Goal: Information Seeking & Learning: Learn about a topic

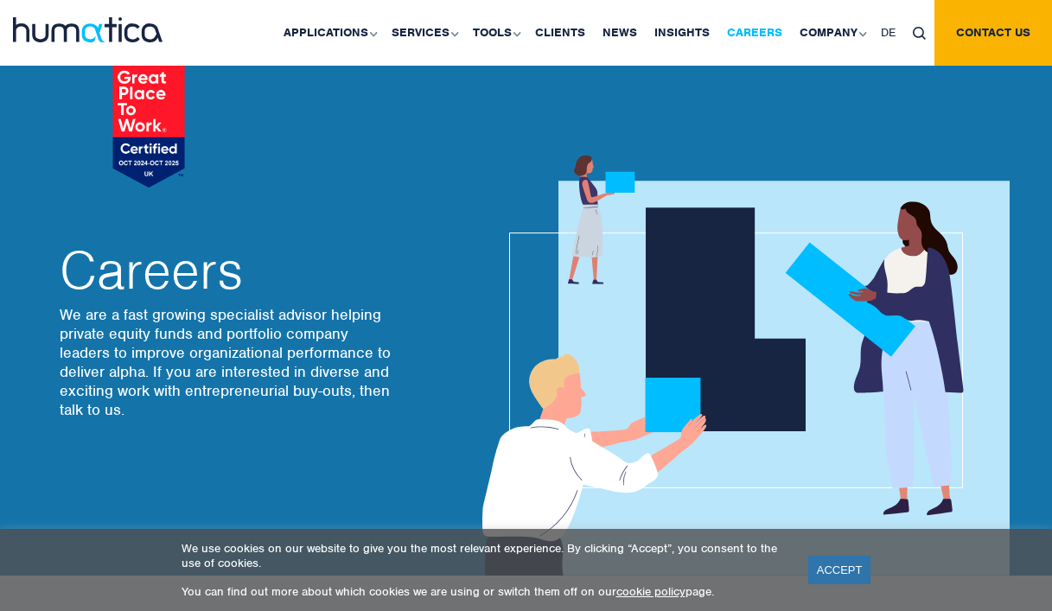
click at [743, 39] on link "Careers" at bounding box center [754, 33] width 73 height 66
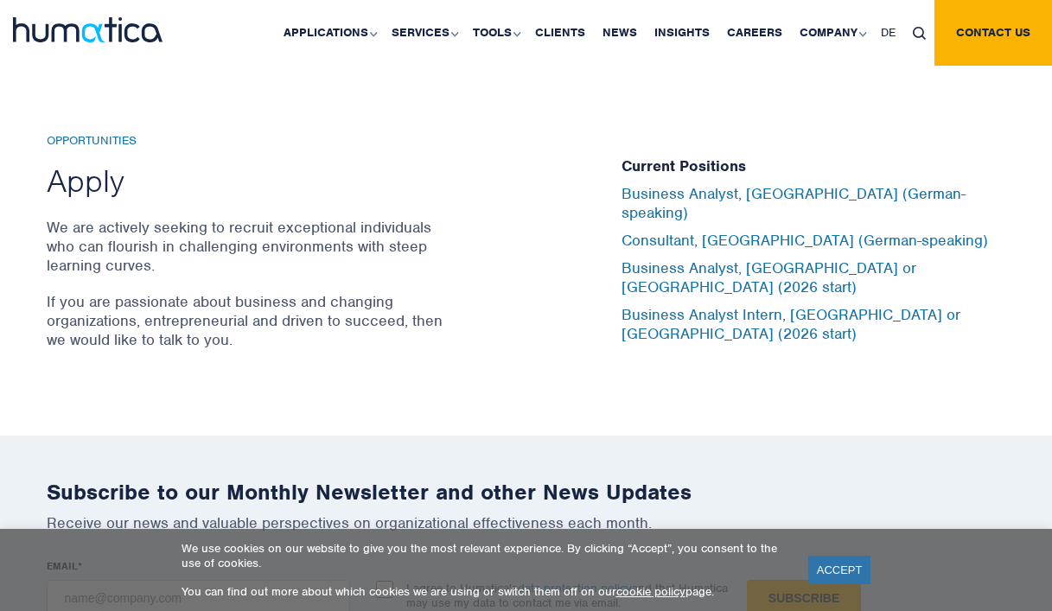
scroll to position [5722, 0]
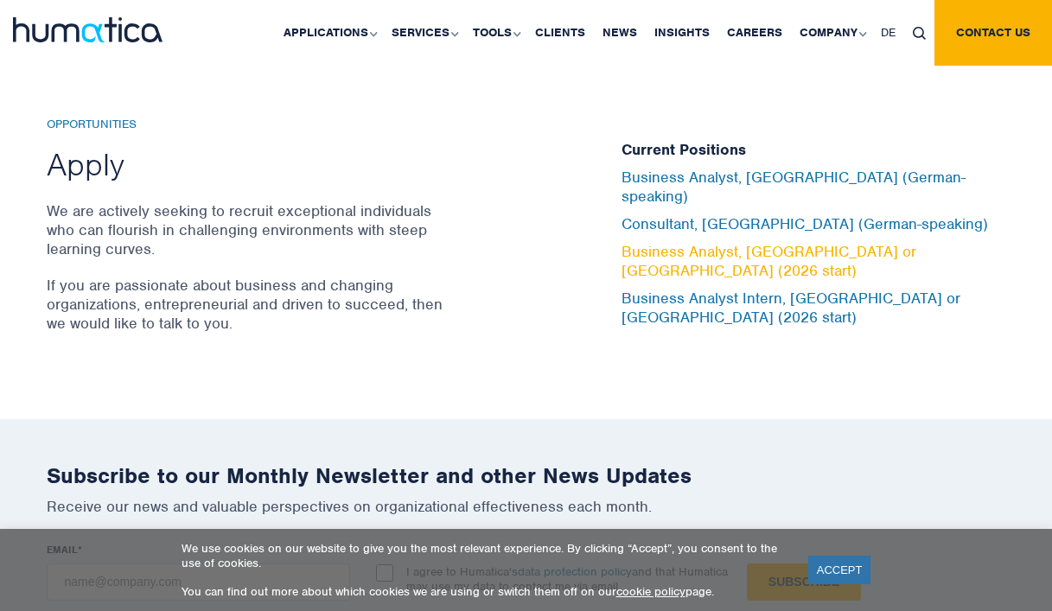
click at [762, 256] on link "Business Analyst, [GEOGRAPHIC_DATA] or [GEOGRAPHIC_DATA] (2026 start)" at bounding box center [768, 261] width 295 height 38
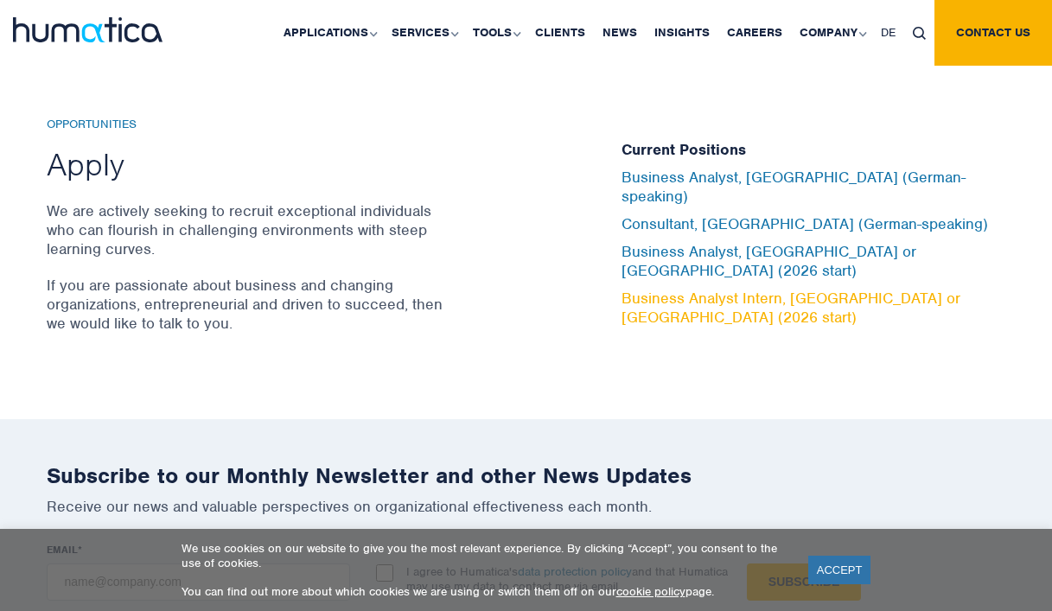
click at [732, 289] on link "Business Analyst Intern, [GEOGRAPHIC_DATA] or [GEOGRAPHIC_DATA] (2026 start)" at bounding box center [790, 308] width 339 height 38
